Goal: Information Seeking & Learning: Find specific fact

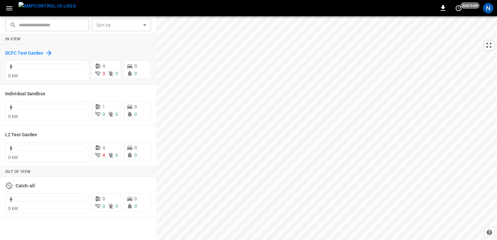
click at [17, 53] on h6 "DCFC Test Garden" at bounding box center [24, 53] width 38 height 7
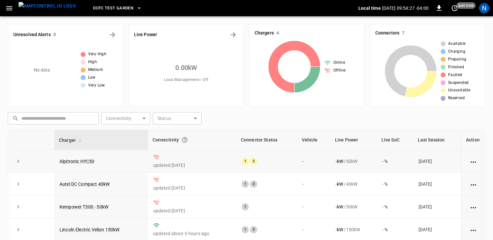
click at [468, 163] on div at bounding box center [472, 161] width 13 height 6
click at [474, 159] on icon "action cell options" at bounding box center [473, 162] width 8 height 8
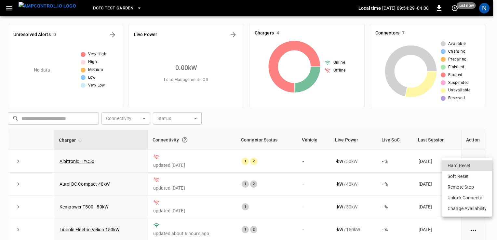
click at [430, 119] on div at bounding box center [248, 120] width 497 height 240
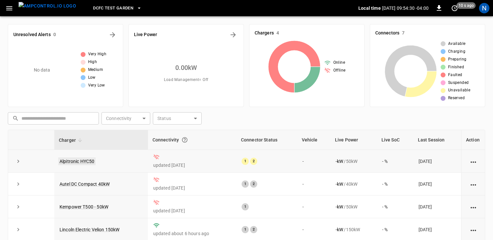
click at [86, 162] on link "Alpitronic HYC50" at bounding box center [76, 161] width 37 height 8
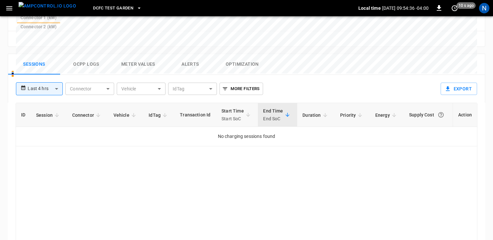
scroll to position [292, 0]
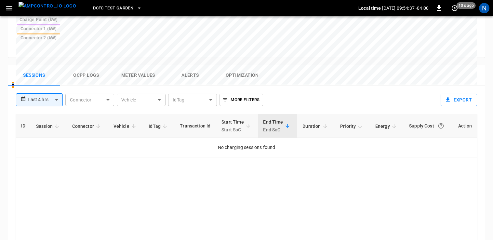
click at [235, 65] on button "Optimization" at bounding box center [242, 75] width 52 height 21
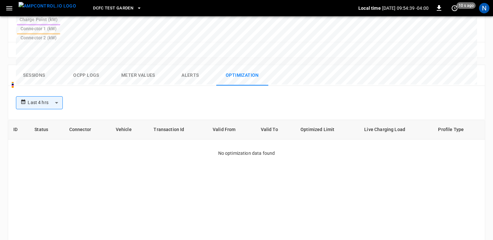
click at [190, 65] on button "Alerts" at bounding box center [190, 75] width 52 height 21
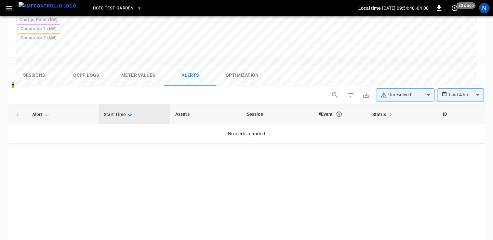
click at [144, 65] on button "Meter Values" at bounding box center [138, 75] width 52 height 21
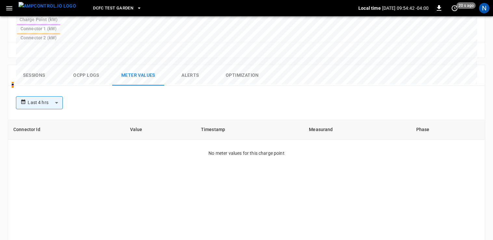
click at [86, 65] on button "Ocpp logs" at bounding box center [86, 75] width 52 height 21
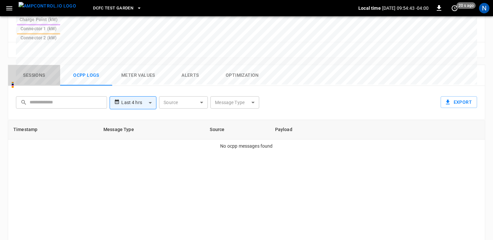
click at [24, 65] on button "Sessions" at bounding box center [34, 75] width 52 height 21
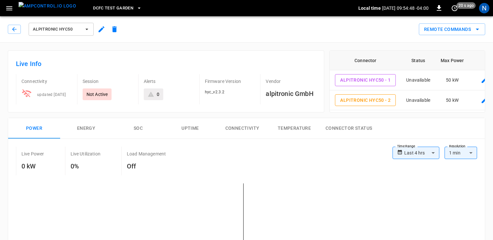
scroll to position [0, 0]
click at [71, 33] on span "Alpitronic HYC50" at bounding box center [57, 29] width 48 height 7
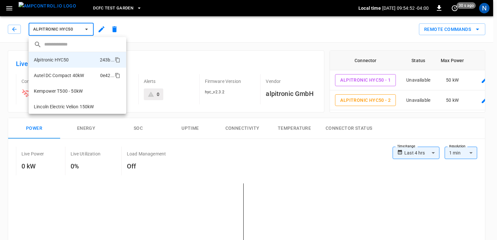
click at [78, 80] on li "Autel DC Compact 40kW 0e42 ..." at bounding box center [77, 76] width 97 height 16
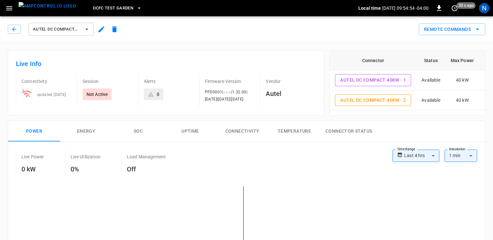
click at [89, 134] on button "Energy" at bounding box center [86, 131] width 52 height 21
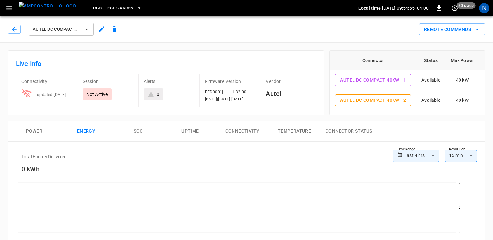
click at [148, 130] on button "SOC" at bounding box center [138, 131] width 52 height 21
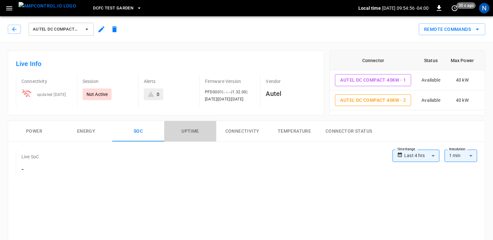
click at [184, 131] on button "Uptime" at bounding box center [190, 131] width 52 height 21
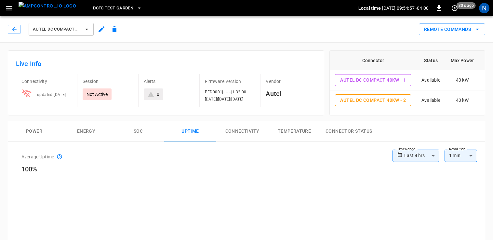
click at [234, 134] on button "Connectivity" at bounding box center [242, 131] width 52 height 21
click at [288, 128] on button "Temperature" at bounding box center [294, 131] width 52 height 21
click at [341, 133] on button "Connector Status" at bounding box center [348, 131] width 57 height 21
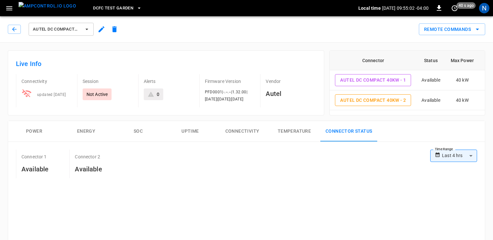
click at [39, 130] on button "Power" at bounding box center [34, 131] width 52 height 21
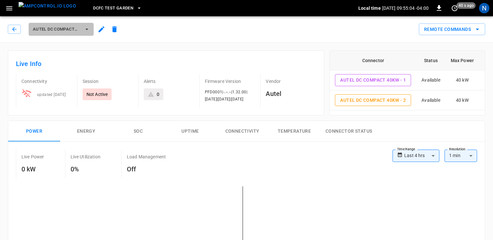
click at [61, 27] on span "Autel DC Compact 40kW" at bounding box center [57, 29] width 48 height 7
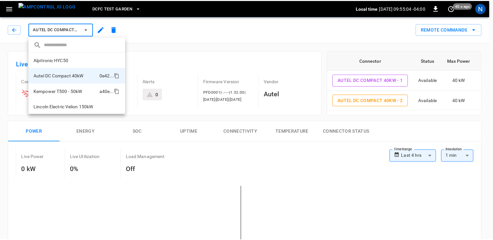
scroll to position [0, 0]
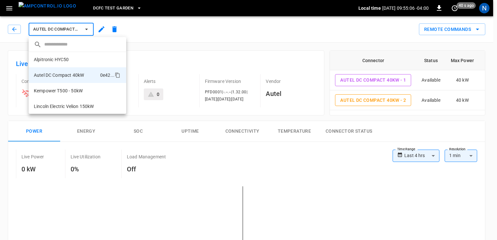
click at [101, 10] on div at bounding box center [248, 120] width 497 height 240
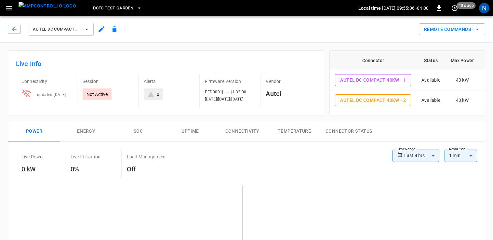
click at [102, 7] on span "DCFC Test Garden" at bounding box center [113, 8] width 40 height 7
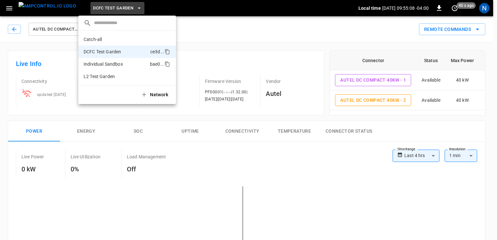
click at [112, 67] on li "Individual Sandbox bae0 ..." at bounding box center [126, 64] width 97 height 12
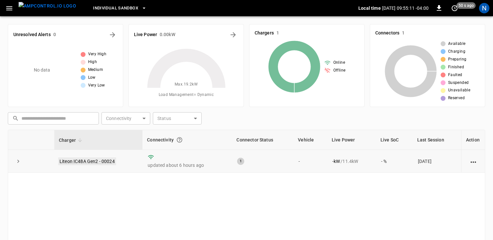
click at [94, 160] on link "Liteon IC48A Gen2 - 00024" at bounding box center [87, 161] width 58 height 8
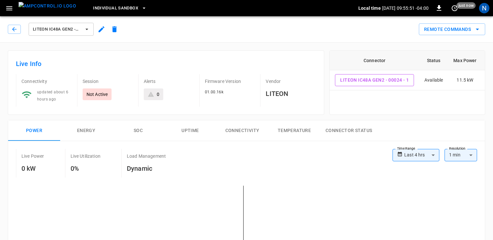
click at [111, 6] on span "Individual Sandbox" at bounding box center [115, 8] width 45 height 7
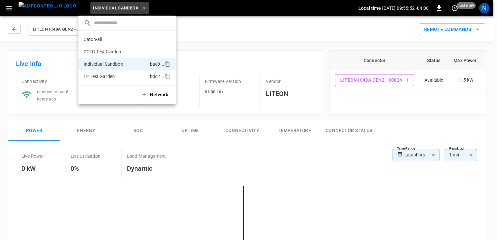
click at [110, 77] on p "L2 Test Garden" at bounding box center [99, 76] width 31 height 6
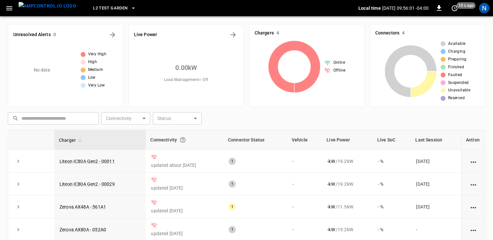
click at [98, 6] on span "L2 Test Garden" at bounding box center [110, 8] width 34 height 7
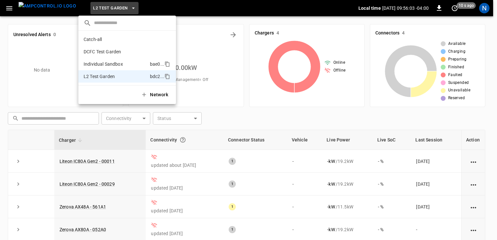
click at [112, 66] on p "Individual Sandbox" at bounding box center [103, 64] width 39 height 6
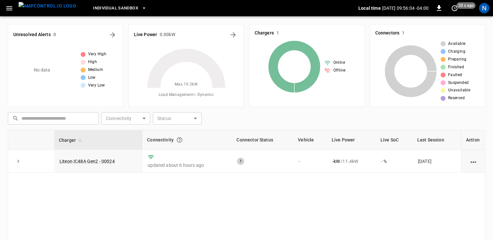
click at [117, 7] on span "Individual Sandbox" at bounding box center [115, 8] width 45 height 7
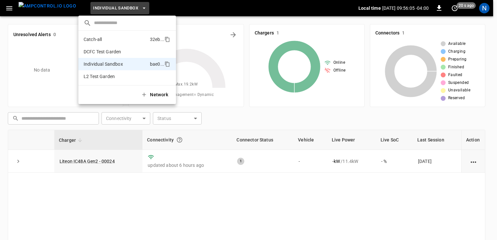
click at [95, 41] on p "Catch-all" at bounding box center [93, 39] width 18 height 6
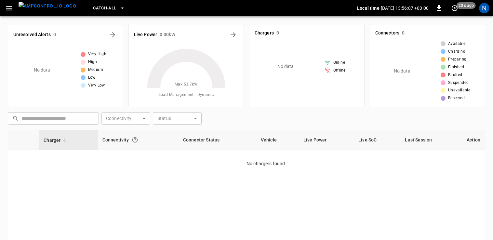
click at [94, 10] on span "Catch-all" at bounding box center [104, 8] width 23 height 7
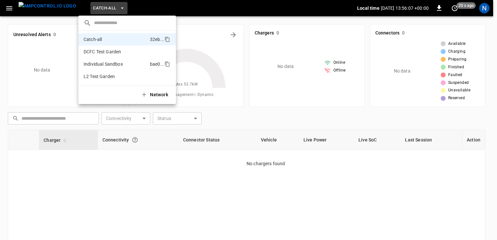
click at [110, 63] on p "Individual Sandbox" at bounding box center [103, 64] width 39 height 6
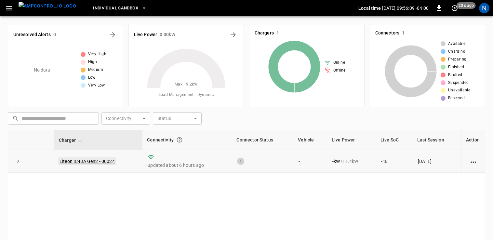
click at [88, 163] on link "Liteon IC48A Gen2 - 00024" at bounding box center [87, 161] width 58 height 8
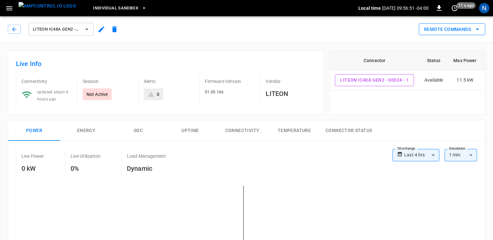
click at [471, 31] on button "Remote Commands" at bounding box center [452, 29] width 66 height 12
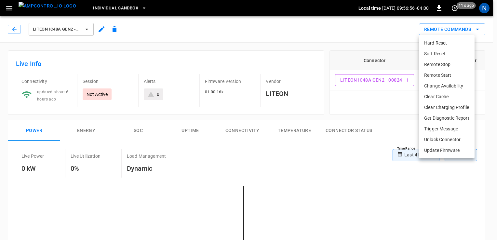
click at [407, 29] on div at bounding box center [248, 120] width 497 height 240
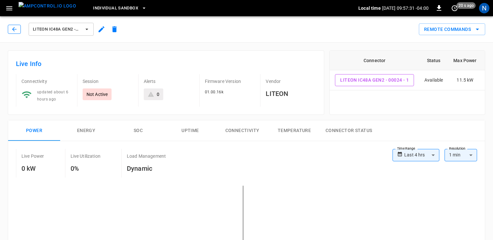
click at [17, 27] on icon "button" at bounding box center [14, 29] width 6 height 6
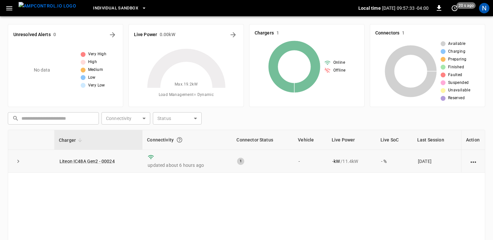
click at [468, 167] on td at bounding box center [473, 161] width 24 height 23
click at [473, 162] on icon "action cell options" at bounding box center [473, 161] width 6 height 1
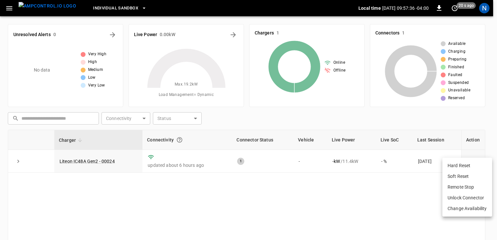
click at [391, 199] on div at bounding box center [248, 120] width 497 height 240
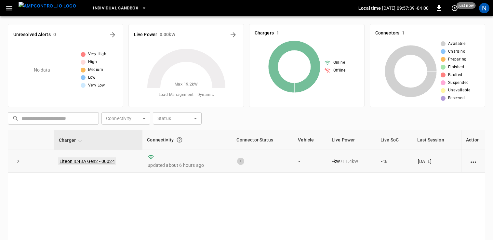
click at [104, 159] on link "Liteon IC48A Gen2 - 00024" at bounding box center [87, 161] width 58 height 8
click at [116, 9] on span "Individual Sandbox" at bounding box center [115, 8] width 45 height 7
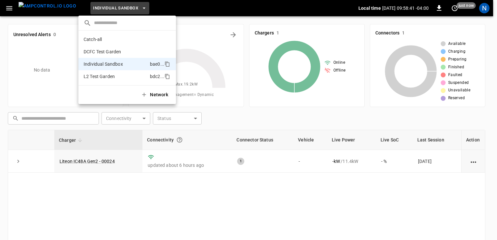
click at [112, 77] on p "L2 Test Garden" at bounding box center [99, 76] width 31 height 6
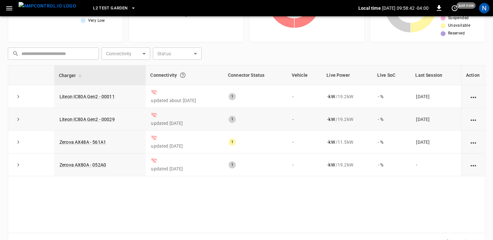
scroll to position [65, 0]
click at [107, 95] on link "Liteon IC80A Gen2 - 00011" at bounding box center [87, 96] width 58 height 8
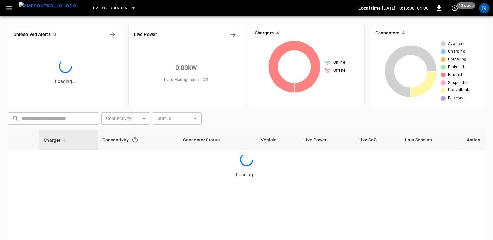
scroll to position [65, 0]
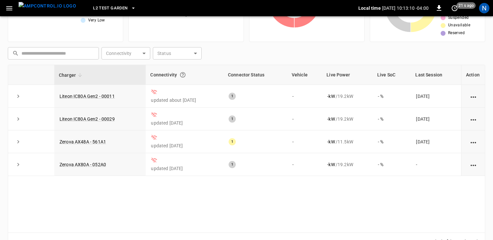
click at [97, 7] on span "L2 Test Garden" at bounding box center [110, 8] width 34 height 7
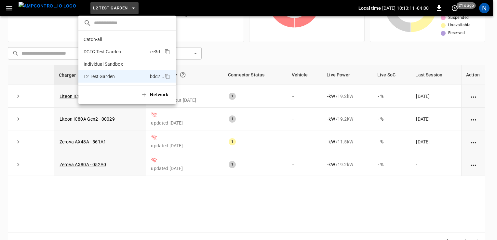
click at [121, 55] on li "DCFC Test Garden ce3d ..." at bounding box center [126, 51] width 97 height 12
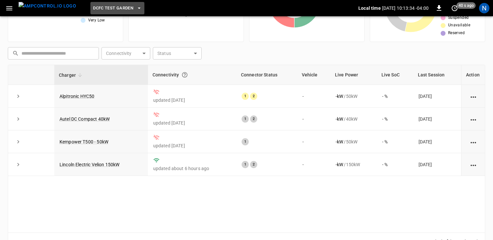
click at [110, 8] on span "DCFC Test Garden" at bounding box center [113, 8] width 40 height 7
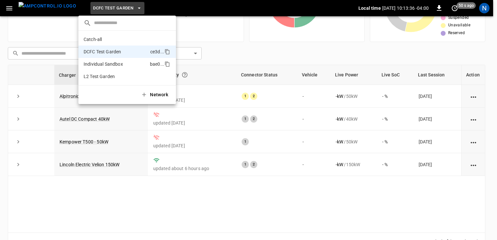
click at [127, 60] on li "Individual Sandbox bae0 ..." at bounding box center [126, 64] width 97 height 12
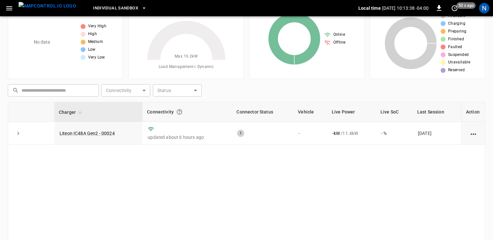
scroll to position [0, 0]
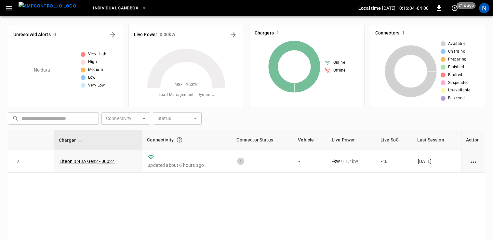
click at [110, 6] on span "Individual Sandbox" at bounding box center [115, 8] width 45 height 7
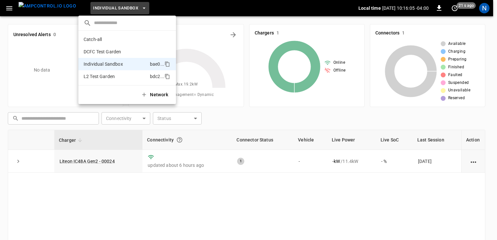
click at [123, 72] on li "L2 Test Garden bdc2 ..." at bounding box center [126, 76] width 97 height 12
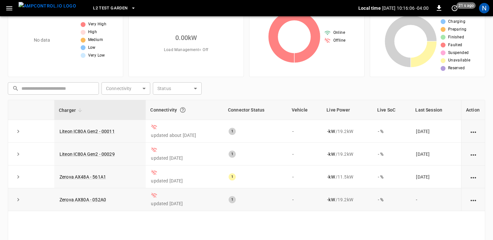
scroll to position [65, 0]
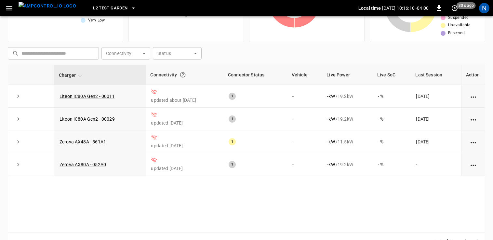
click at [100, 5] on span "L2 Test Garden" at bounding box center [110, 8] width 34 height 7
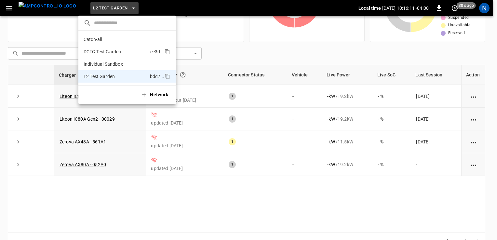
click at [115, 52] on p "DCFC Test Garden" at bounding box center [102, 51] width 37 height 6
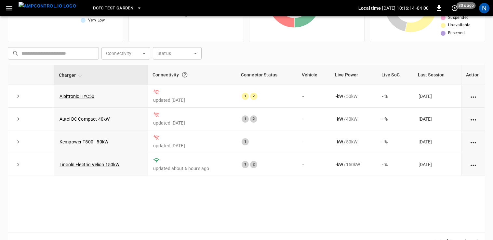
click at [101, 6] on span "DCFC Test Garden" at bounding box center [113, 8] width 40 height 7
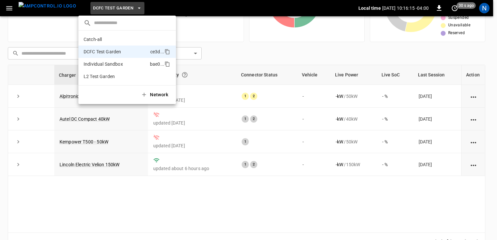
click at [104, 61] on p "Individual Sandbox" at bounding box center [103, 64] width 39 height 6
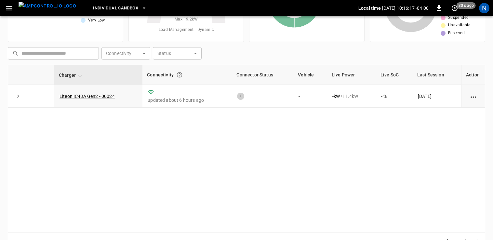
click at [102, 10] on span "Individual Sandbox" at bounding box center [115, 8] width 45 height 7
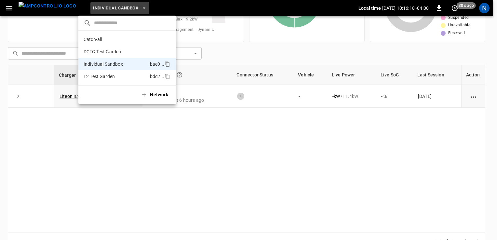
click at [111, 76] on p "L2 Test Garden" at bounding box center [99, 76] width 31 height 6
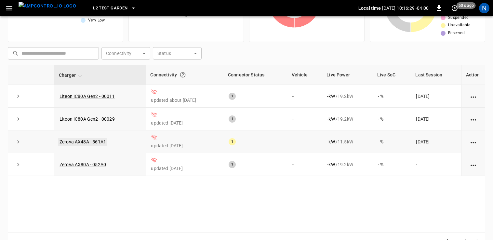
click at [88, 141] on link "Zerova AX48A - 561A1" at bounding box center [82, 142] width 49 height 8
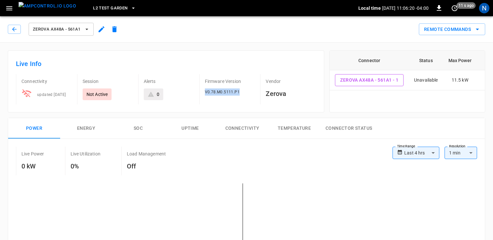
drag, startPoint x: 205, startPoint y: 92, endPoint x: 240, endPoint y: 94, distance: 35.8
click at [240, 94] on div "V0.78.M0.5111.P1" at bounding box center [230, 91] width 50 height 7
copy span "V0.78.M0.5111.P1"
click at [297, 78] on p "Vendor" at bounding box center [291, 81] width 50 height 6
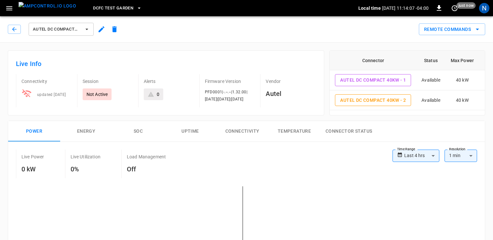
drag, startPoint x: 265, startPoint y: 92, endPoint x: 266, endPoint y: 88, distance: 3.5
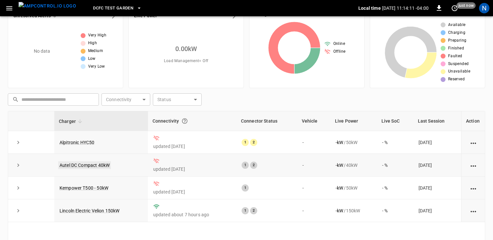
scroll to position [18, 0]
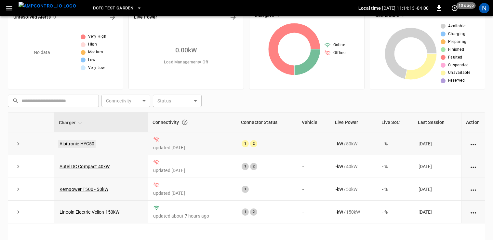
click at [85, 143] on link "Alpitronic HYC50" at bounding box center [76, 144] width 37 height 8
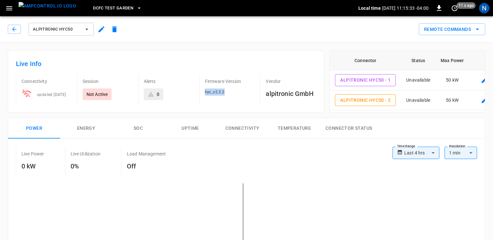
drag, startPoint x: 204, startPoint y: 92, endPoint x: 229, endPoint y: 95, distance: 25.2
click at [229, 95] on div "hyc_v2.3.2" at bounding box center [230, 91] width 50 height 7
copy span "hyc_v2.3.2"
click at [247, 69] on div "Firmware Version hyc_v2.3.2" at bounding box center [224, 86] width 61 height 35
